Goal: Register for event/course

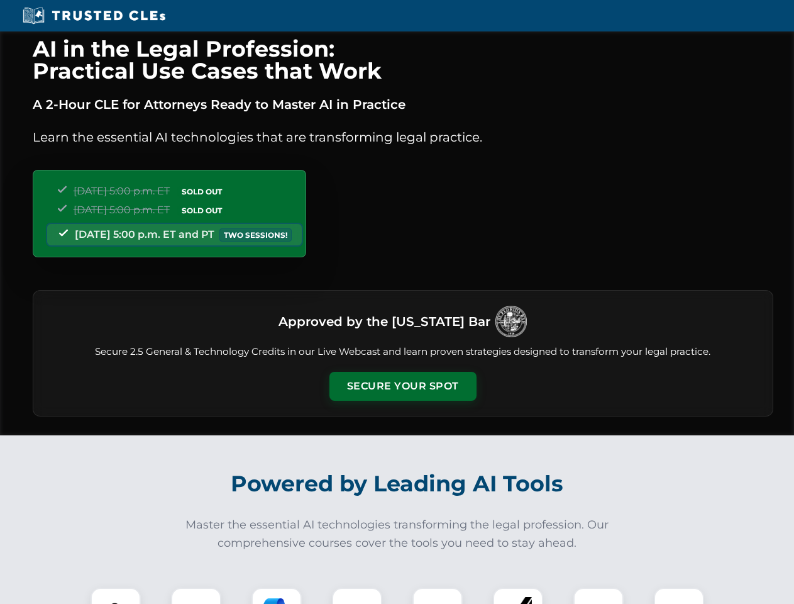
click at [403, 386] on button "Secure Your Spot" at bounding box center [403, 386] width 147 height 29
click at [116, 596] on img at bounding box center [115, 612] width 36 height 36
